Goal: Task Accomplishment & Management: Manage account settings

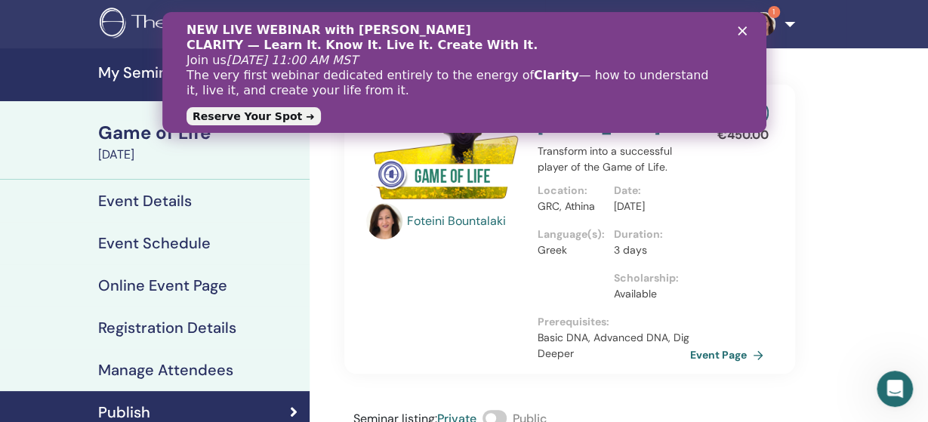
click at [743, 33] on polygon "Κλείσιμο" at bounding box center [741, 30] width 9 height 9
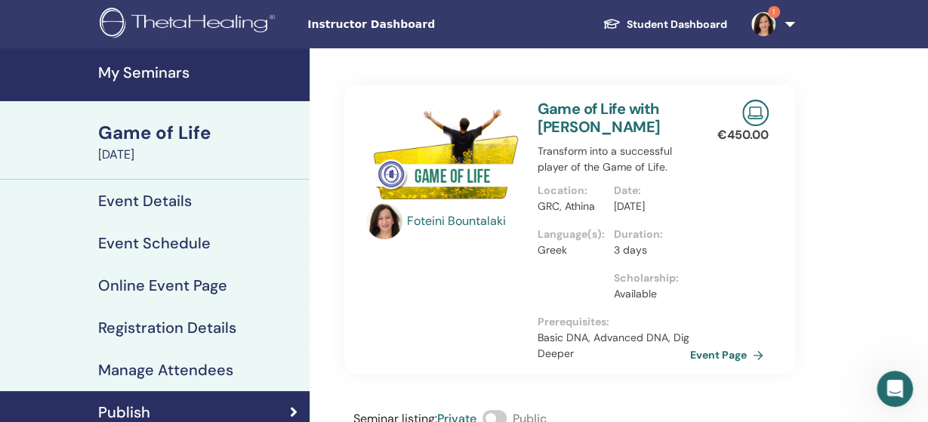
click at [150, 141] on div "Game of Life" at bounding box center [199, 133] width 202 height 26
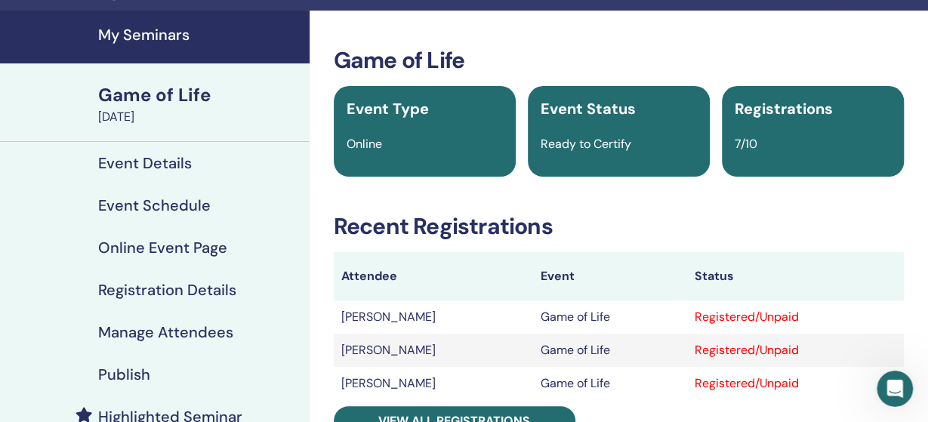
scroll to position [157, 0]
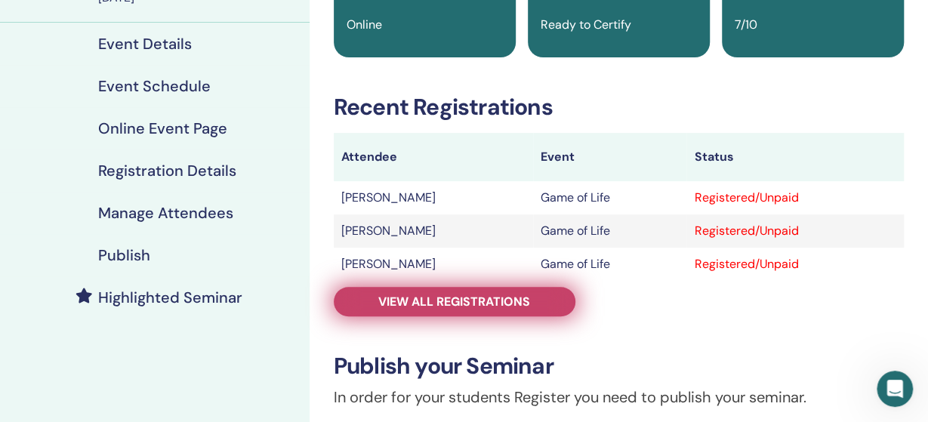
click at [495, 295] on span "View all registrations" at bounding box center [454, 302] width 152 height 16
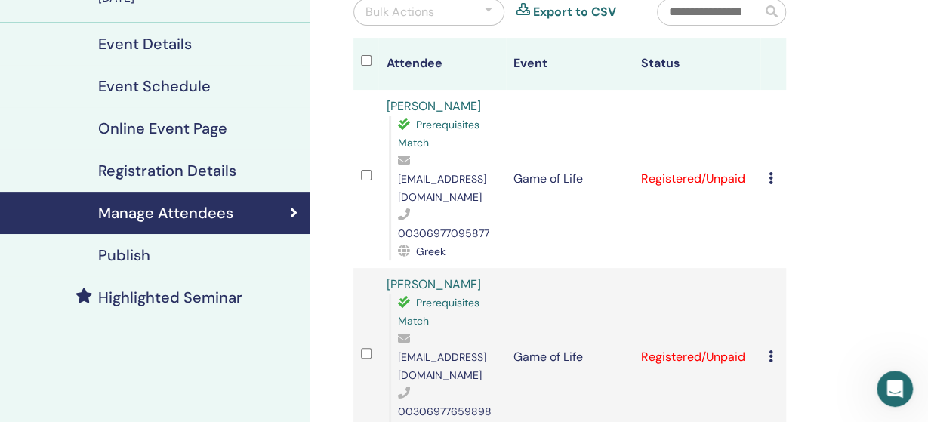
click at [486, 11] on div at bounding box center [489, 12] width 8 height 18
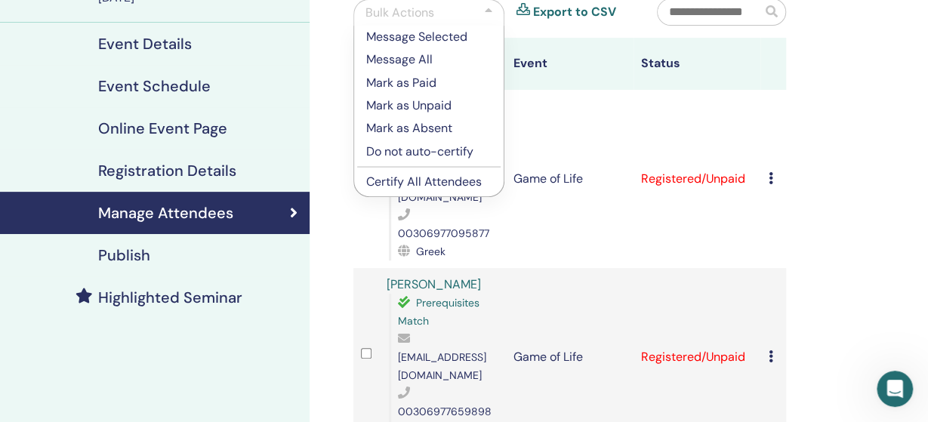
click at [397, 181] on p "Certify All Attendees" at bounding box center [428, 182] width 125 height 18
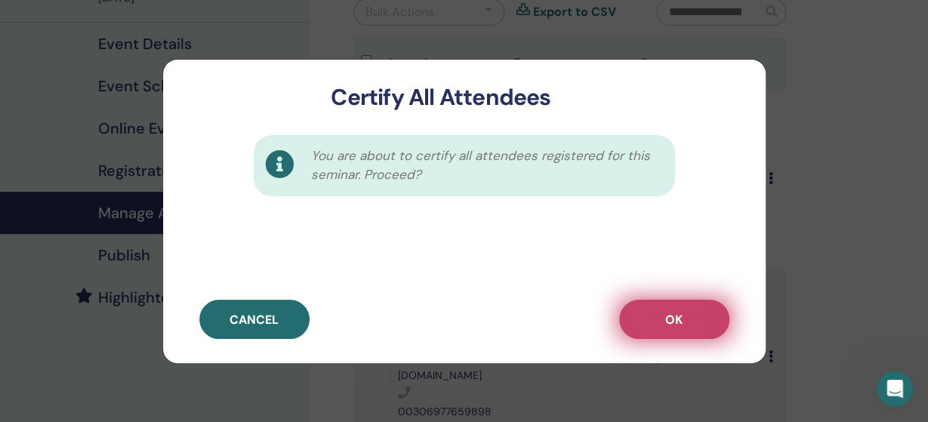
click at [671, 316] on span "OK" at bounding box center [673, 320] width 17 height 16
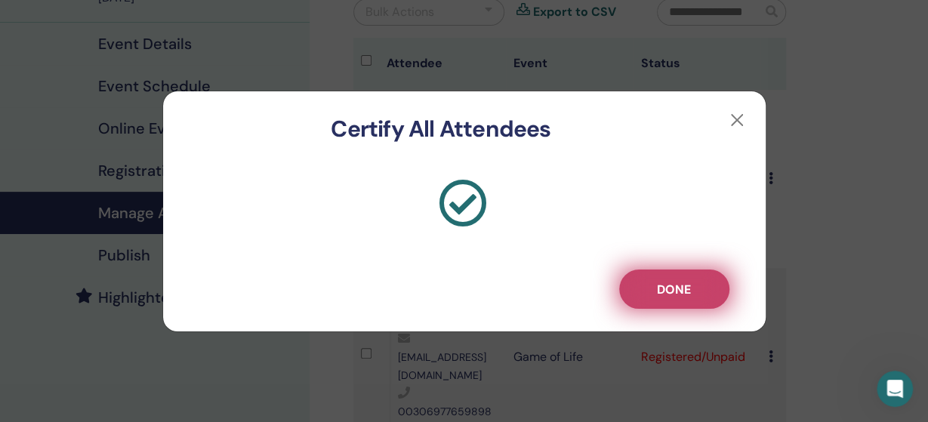
click at [671, 300] on button "Done" at bounding box center [674, 289] width 110 height 39
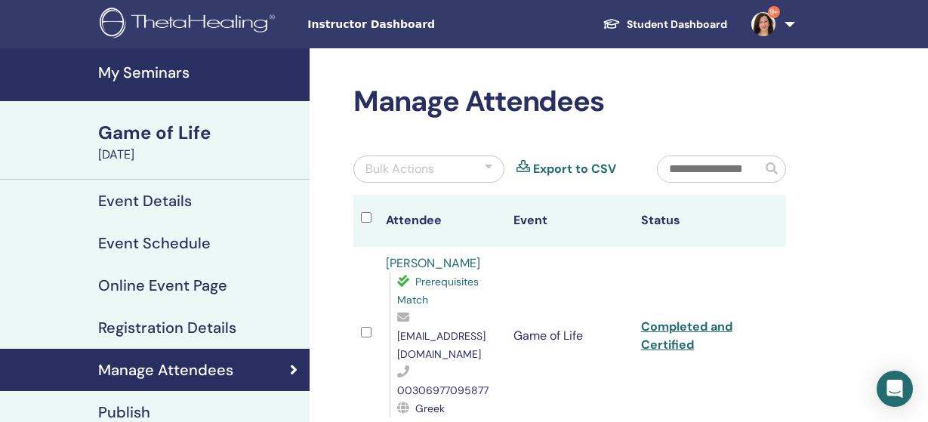
scroll to position [157, 0]
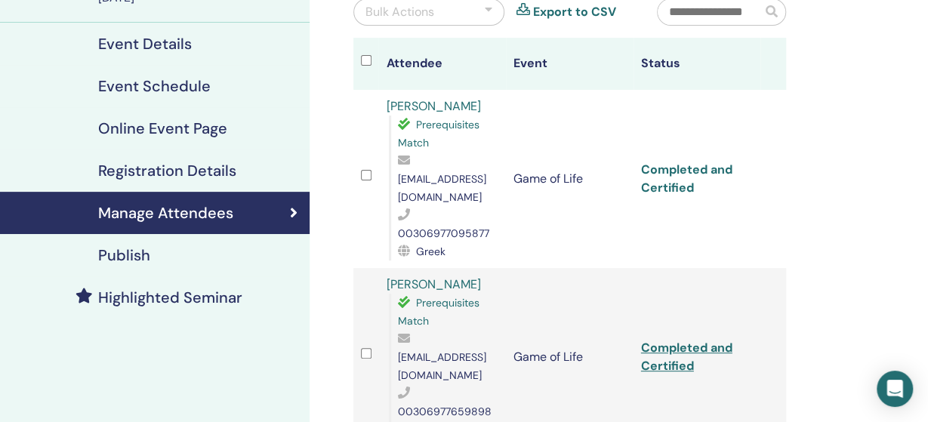
click at [698, 162] on link "Completed and Certified" at bounding box center [686, 179] width 91 height 34
click at [714, 340] on link "Completed and Certified" at bounding box center [686, 357] width 91 height 34
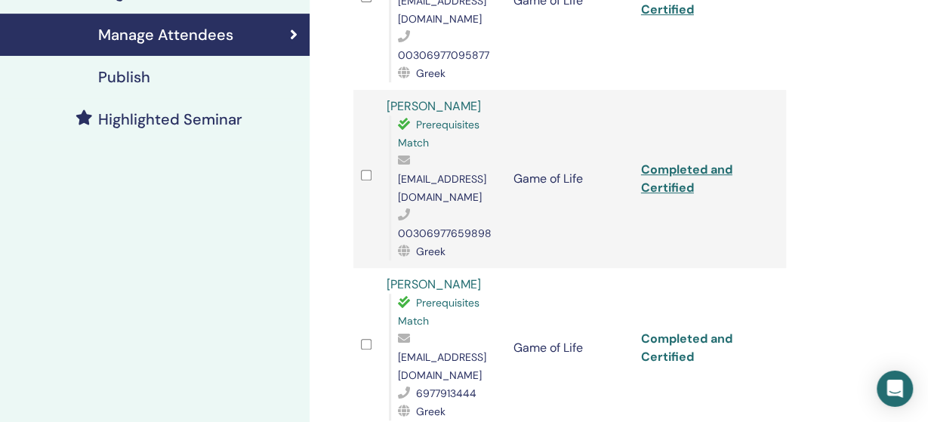
scroll to position [393, 0]
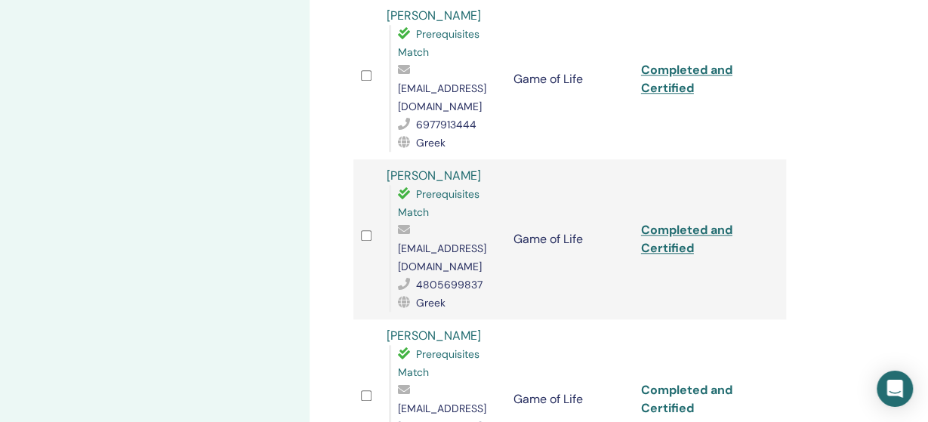
scroll to position [628, 0]
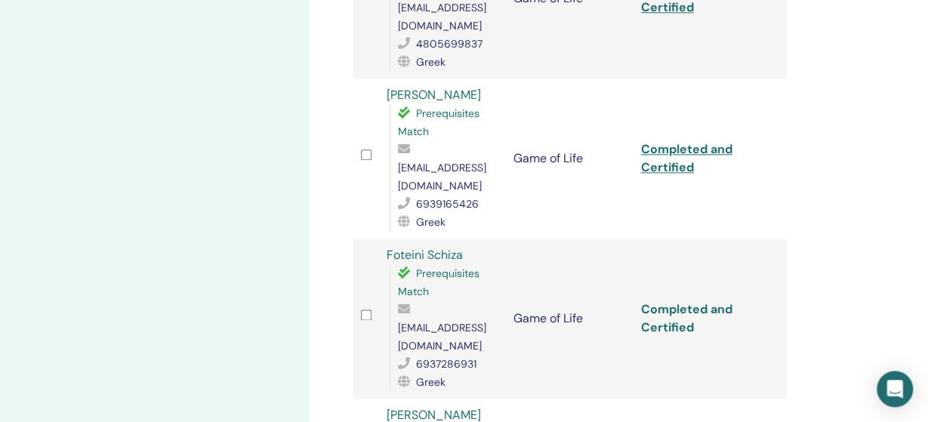
scroll to position [864, 0]
